Goal: Connect with others: Connect with others

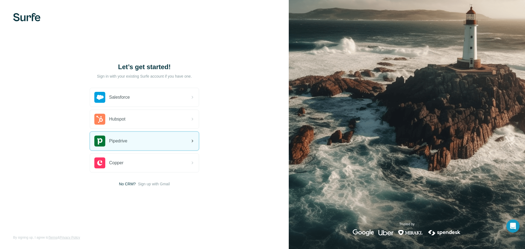
click at [144, 146] on div "Pipedrive" at bounding box center [144, 141] width 109 height 19
click at [154, 143] on div "Pipedrive" at bounding box center [144, 141] width 109 height 19
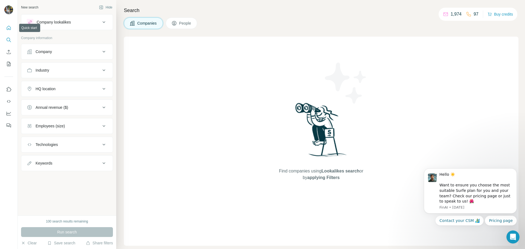
click at [6, 27] on icon "Quick start" at bounding box center [8, 27] width 5 height 5
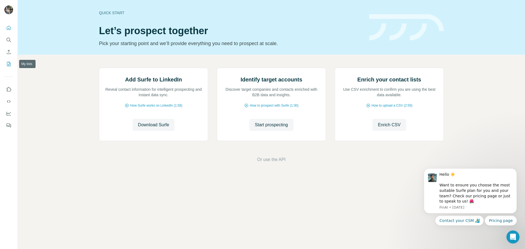
click at [9, 62] on icon "My lists" at bounding box center [9, 64] width 4 height 4
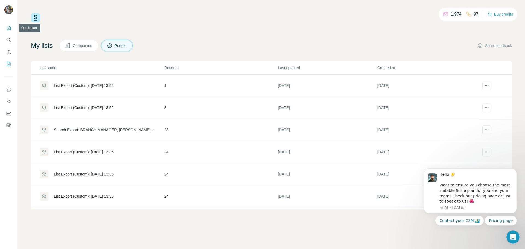
click at [11, 30] on icon "Quick start" at bounding box center [8, 27] width 5 height 5
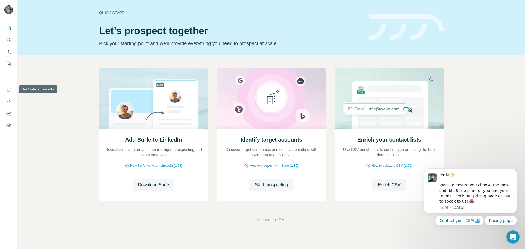
click at [7, 89] on icon "Use Surfe on LinkedIn" at bounding box center [8, 89] width 5 height 5
